Goal: Find specific page/section: Find specific page/section

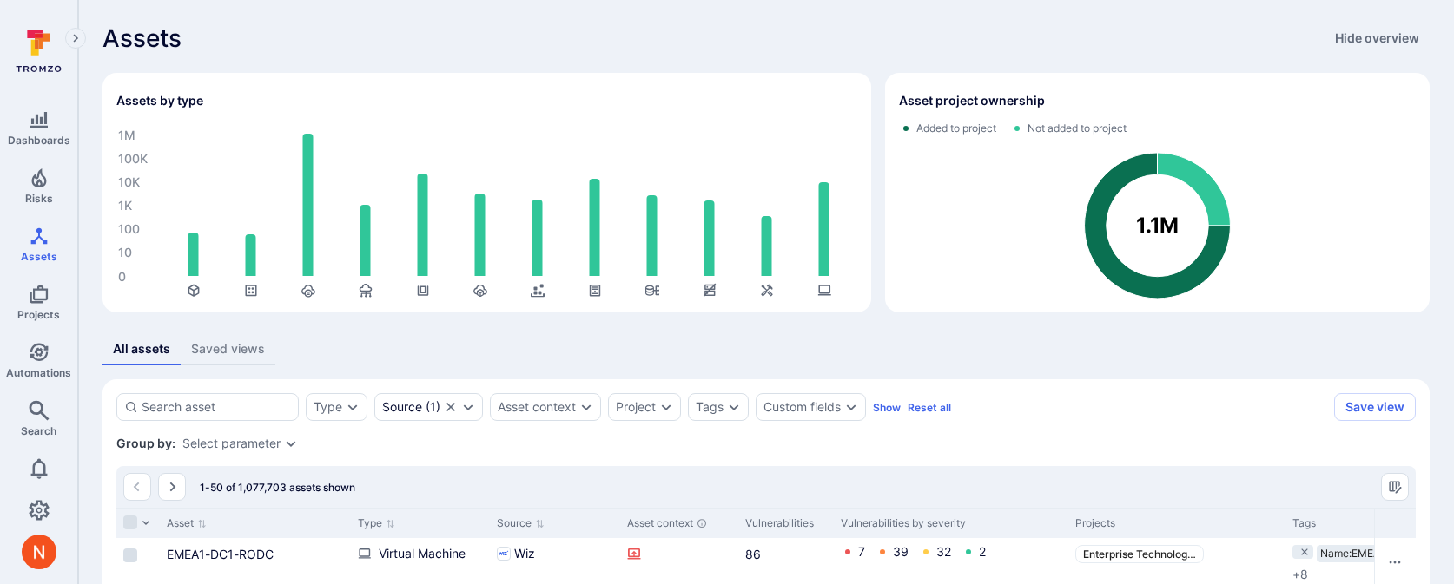
scroll to position [165, 0]
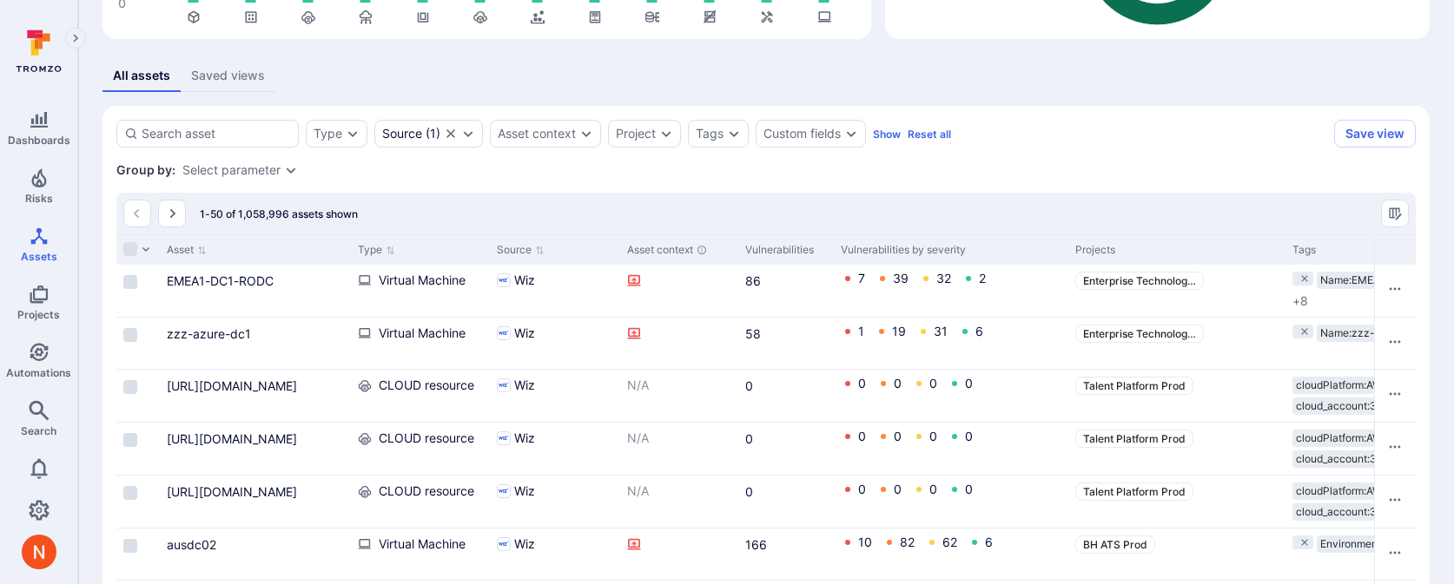
scroll to position [275, 0]
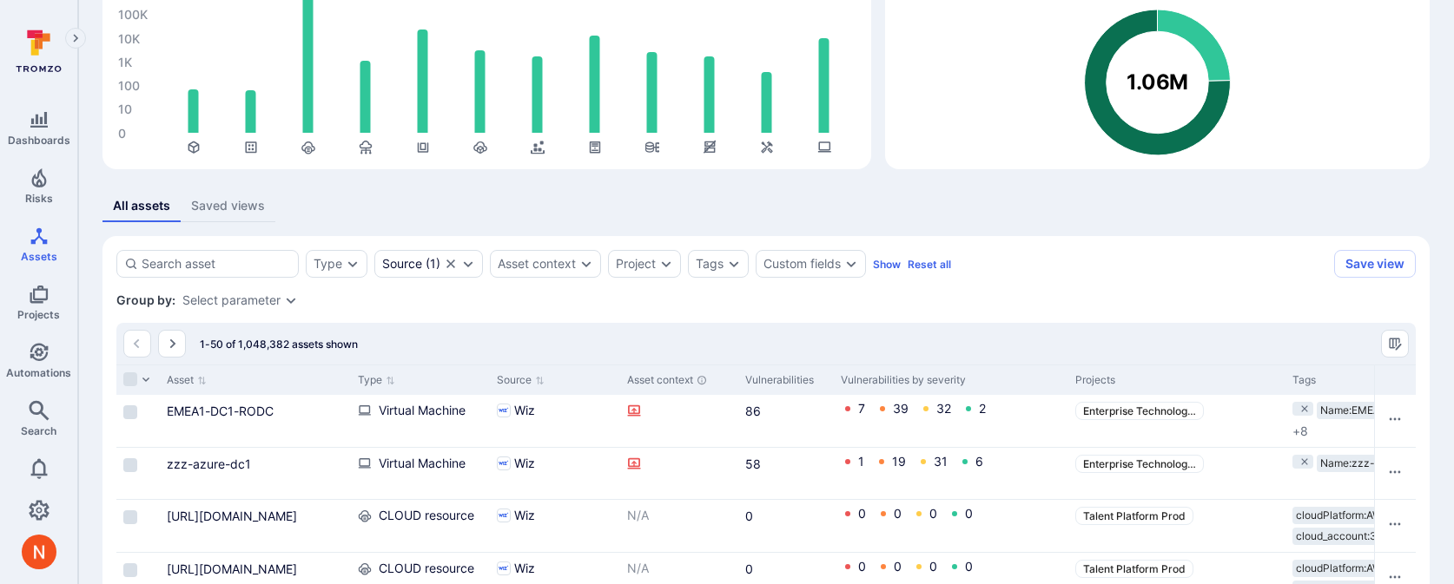
scroll to position [215, 0]
